Goal: Use online tool/utility: Utilize a website feature to perform a specific function

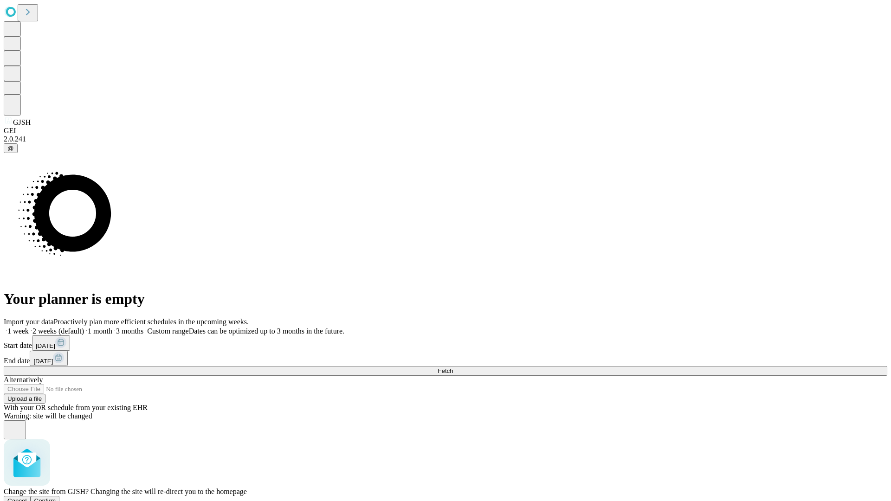
click at [56, 497] on span "Confirm" at bounding box center [45, 500] width 22 height 7
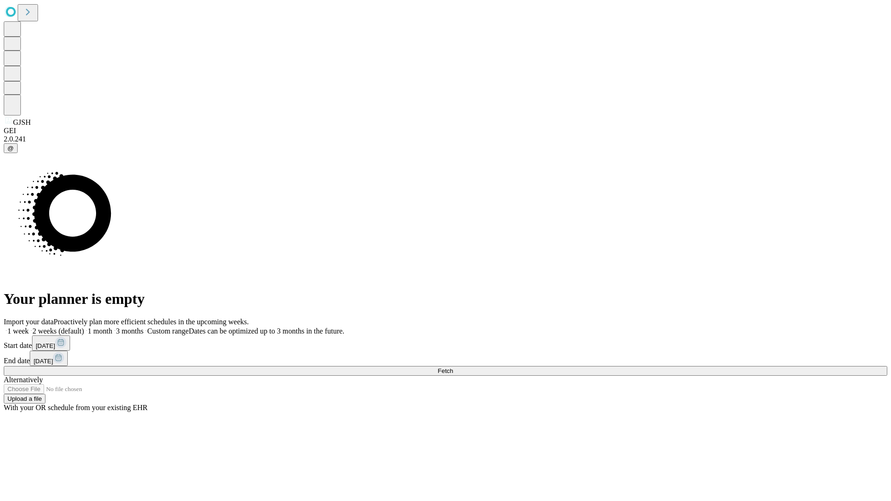
click at [112, 327] on label "1 month" at bounding box center [98, 331] width 28 height 8
click at [453, 367] on span "Fetch" at bounding box center [444, 370] width 15 height 7
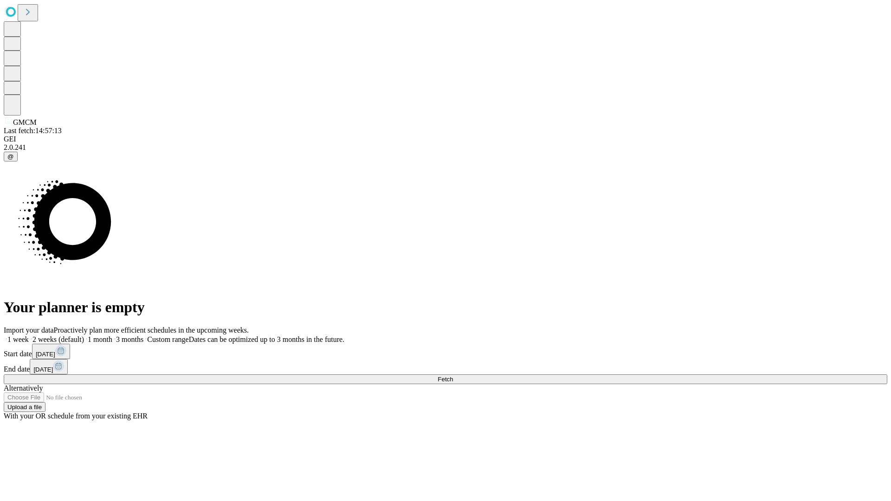
click at [112, 335] on label "1 month" at bounding box center [98, 339] width 28 height 8
click at [453, 376] on span "Fetch" at bounding box center [444, 379] width 15 height 7
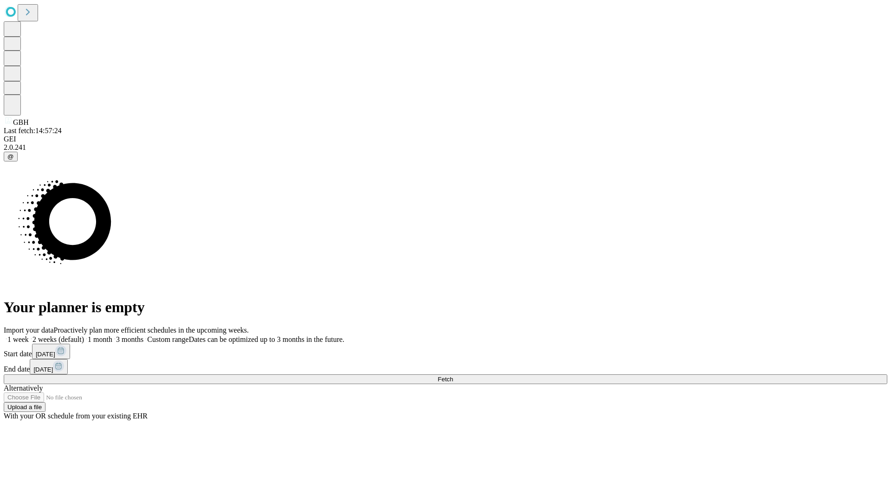
click at [112, 335] on label "1 month" at bounding box center [98, 339] width 28 height 8
click at [453, 376] on span "Fetch" at bounding box center [444, 379] width 15 height 7
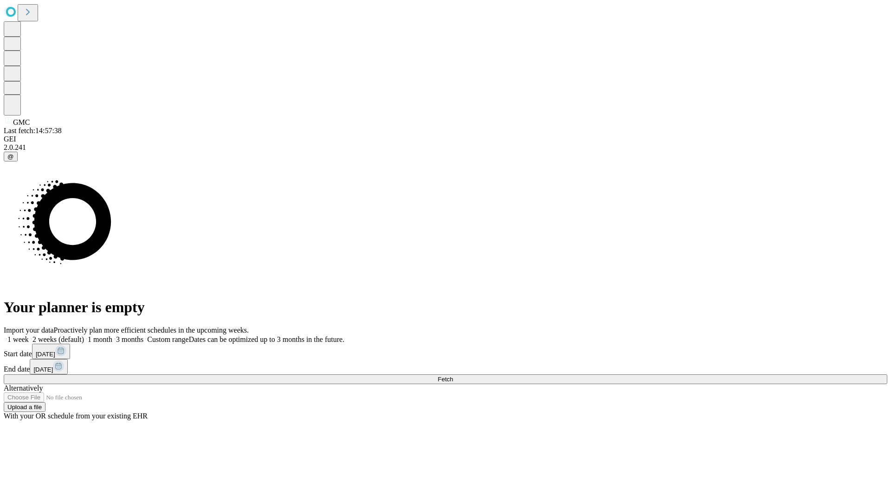
click at [112, 335] on label "1 month" at bounding box center [98, 339] width 28 height 8
click at [453, 376] on span "Fetch" at bounding box center [444, 379] width 15 height 7
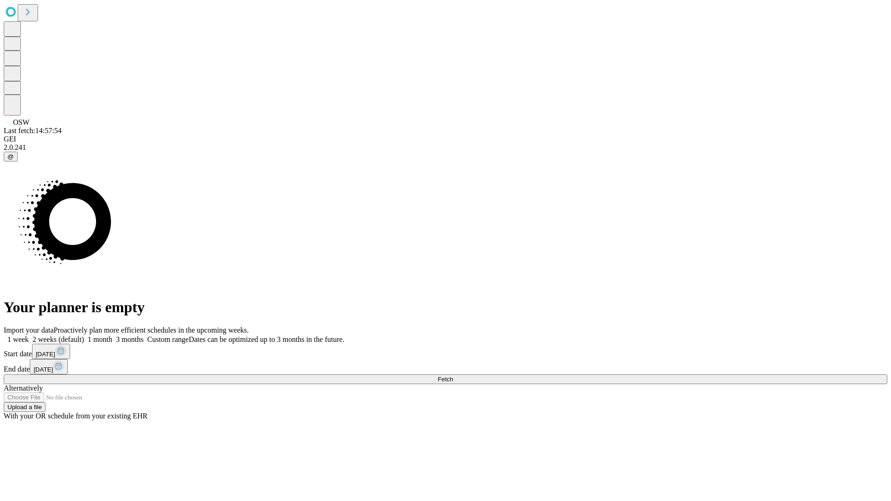
click at [112, 335] on label "1 month" at bounding box center [98, 339] width 28 height 8
click at [453, 376] on span "Fetch" at bounding box center [444, 379] width 15 height 7
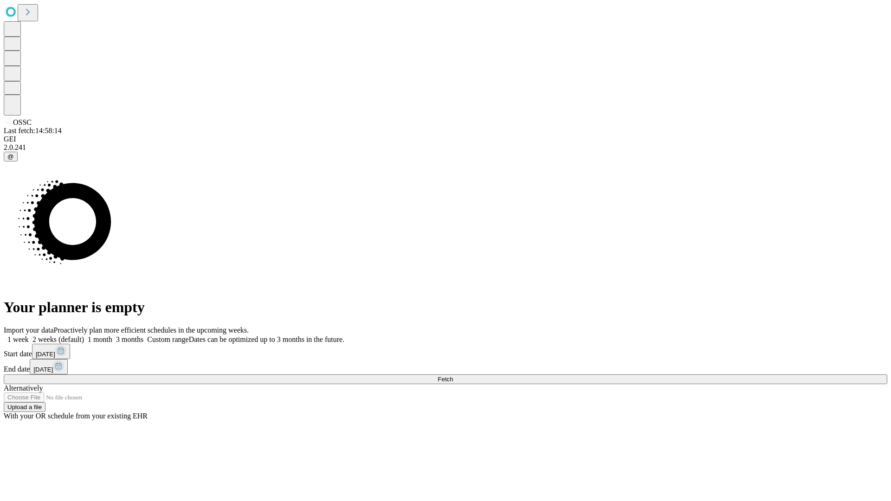
click at [453, 376] on span "Fetch" at bounding box center [444, 379] width 15 height 7
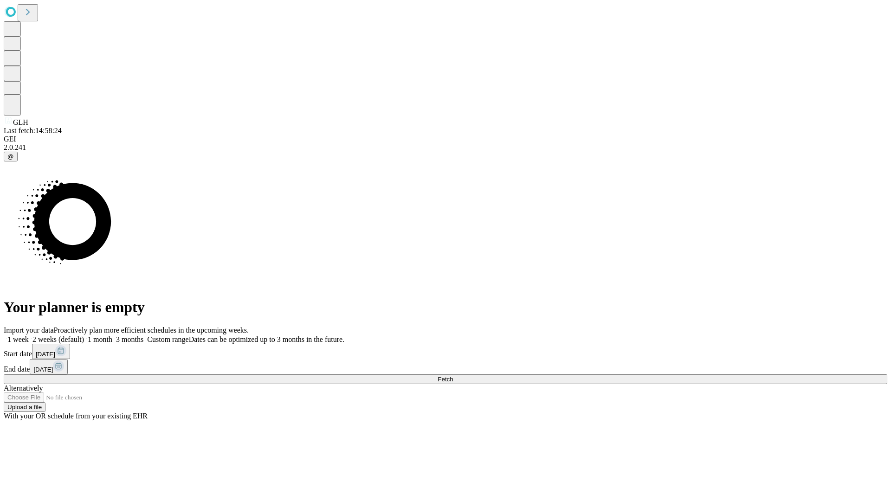
click at [453, 376] on span "Fetch" at bounding box center [444, 379] width 15 height 7
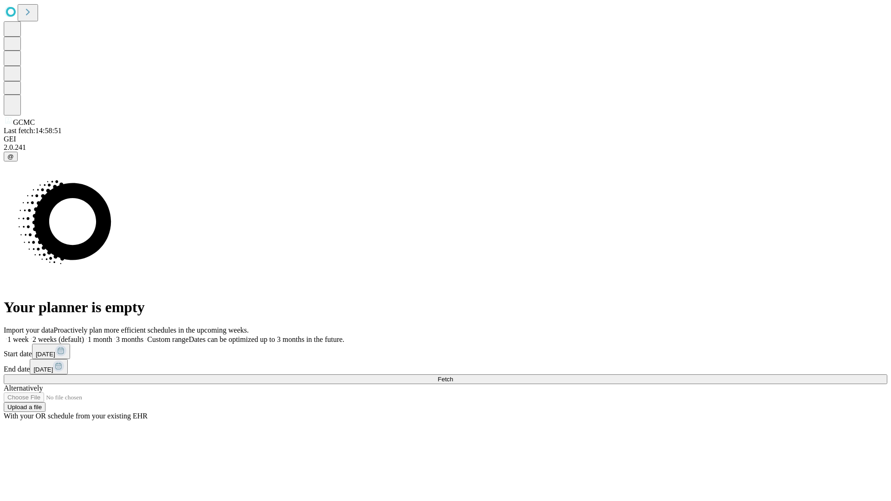
click at [112, 335] on label "1 month" at bounding box center [98, 339] width 28 height 8
click at [453, 376] on span "Fetch" at bounding box center [444, 379] width 15 height 7
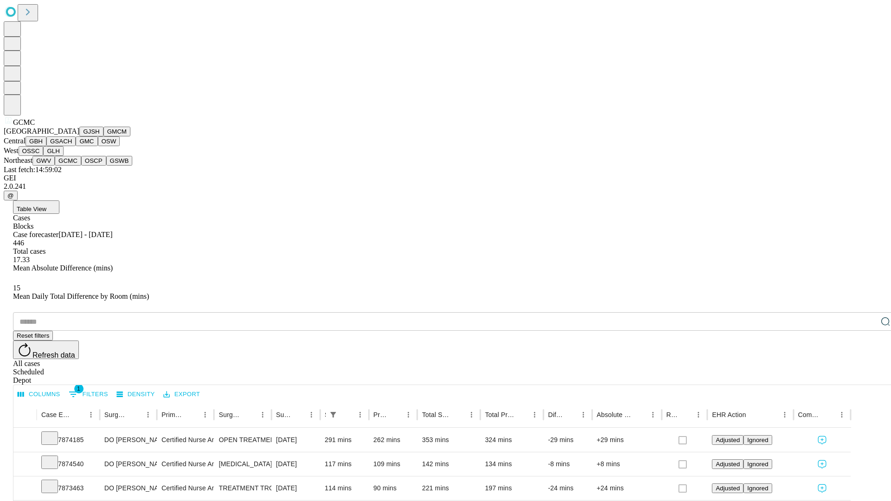
click at [81, 166] on button "OSCP" at bounding box center [93, 161] width 25 height 10
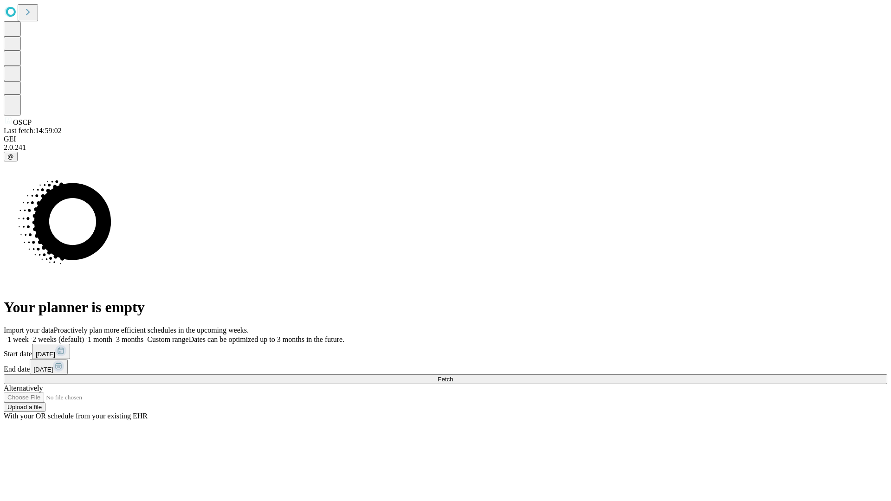
click at [453, 376] on span "Fetch" at bounding box center [444, 379] width 15 height 7
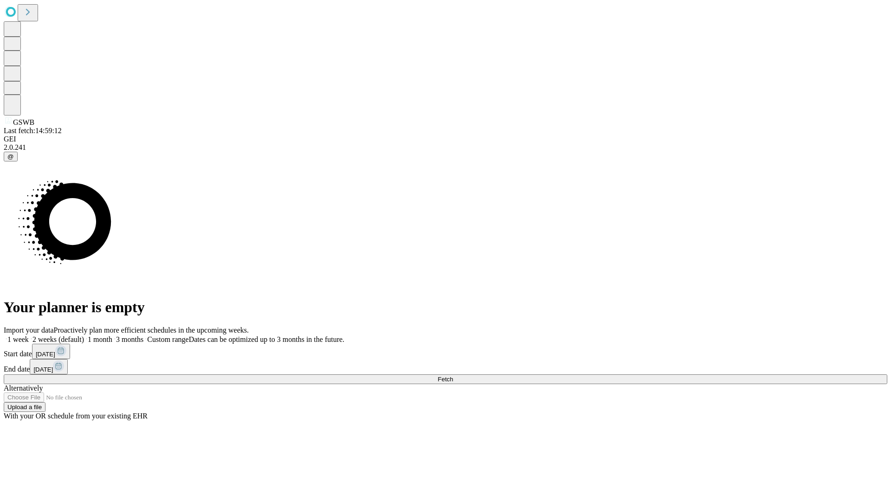
click at [112, 335] on label "1 month" at bounding box center [98, 339] width 28 height 8
click at [453, 376] on span "Fetch" at bounding box center [444, 379] width 15 height 7
